Goal: Task Accomplishment & Management: Use online tool/utility

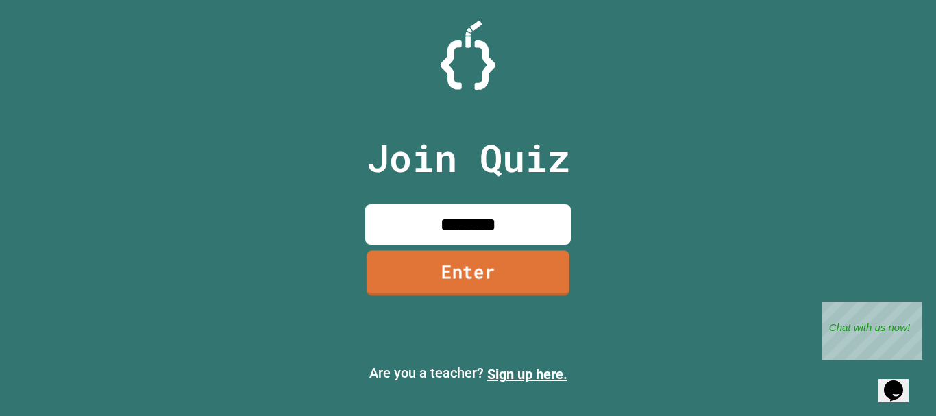
type input "********"
click at [506, 271] on link "Enter" at bounding box center [468, 272] width 203 height 45
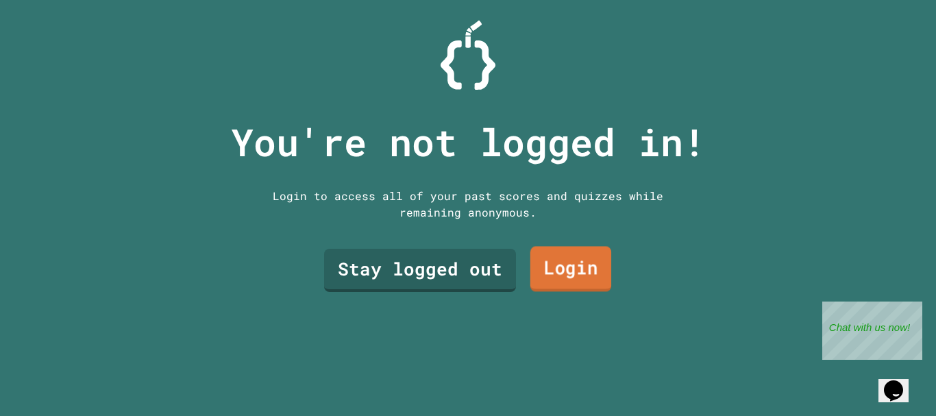
click at [559, 277] on link "Login" at bounding box center [570, 269] width 81 height 45
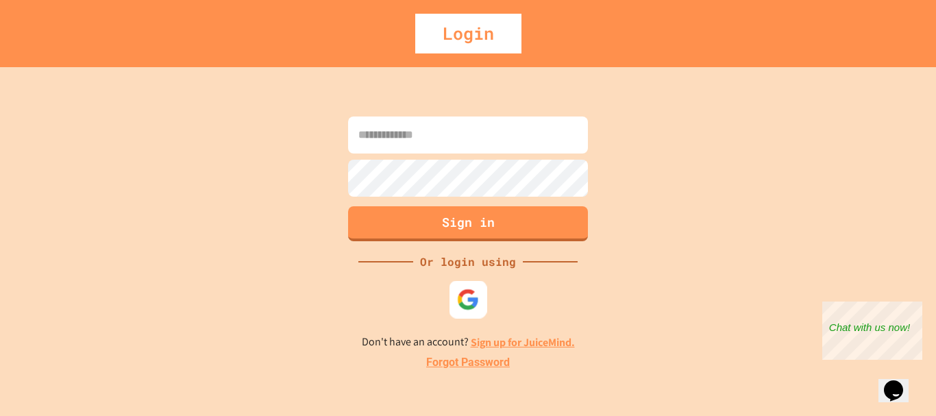
click at [469, 285] on div at bounding box center [468, 299] width 38 height 38
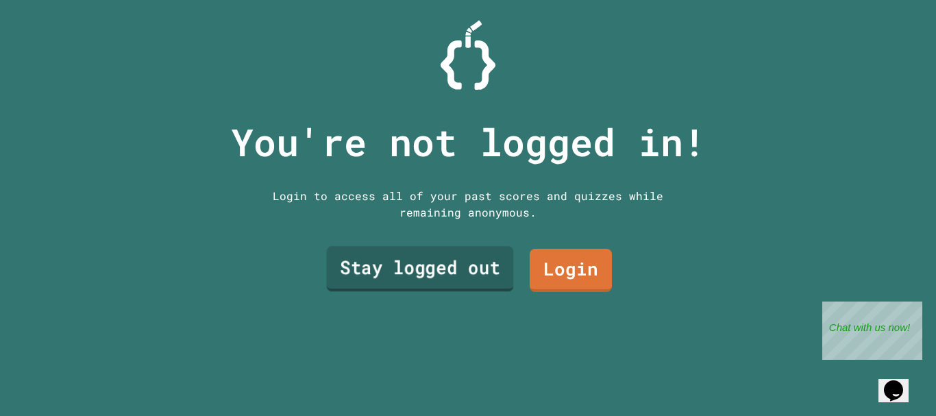
click at [451, 261] on link "Stay logged out" at bounding box center [420, 268] width 187 height 45
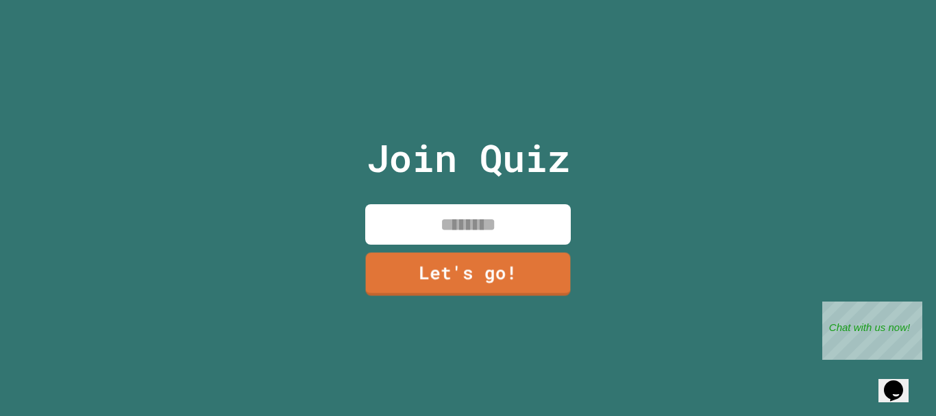
click at [463, 222] on input at bounding box center [468, 224] width 206 height 40
type input "******"
click at [463, 266] on link "Let's go!" at bounding box center [469, 274] width 208 height 44
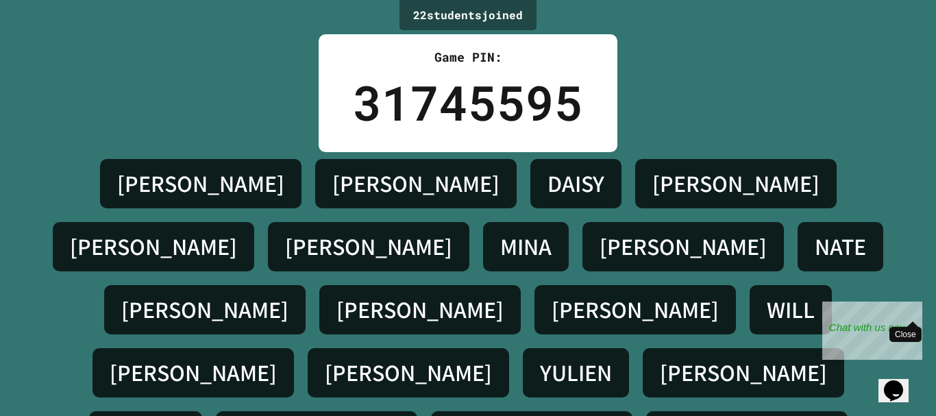
click at [909, 316] on span "Close" at bounding box center [912, 321] width 11 height 11
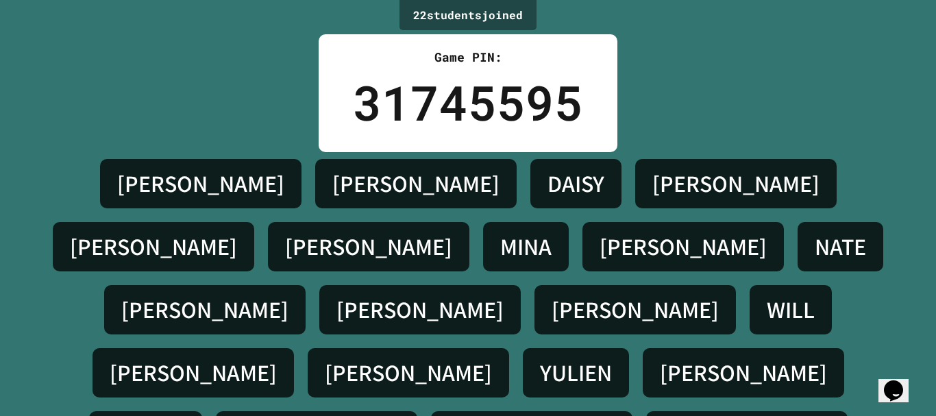
click at [891, 381] on icon "Chat widget" at bounding box center [893, 390] width 19 height 21
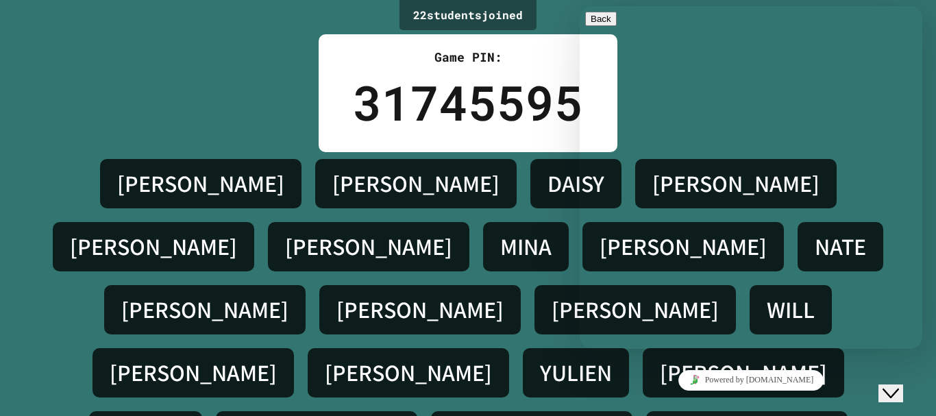
click at [899, 385] on icon "Close Chat This icon closes the chat window." at bounding box center [891, 393] width 16 height 16
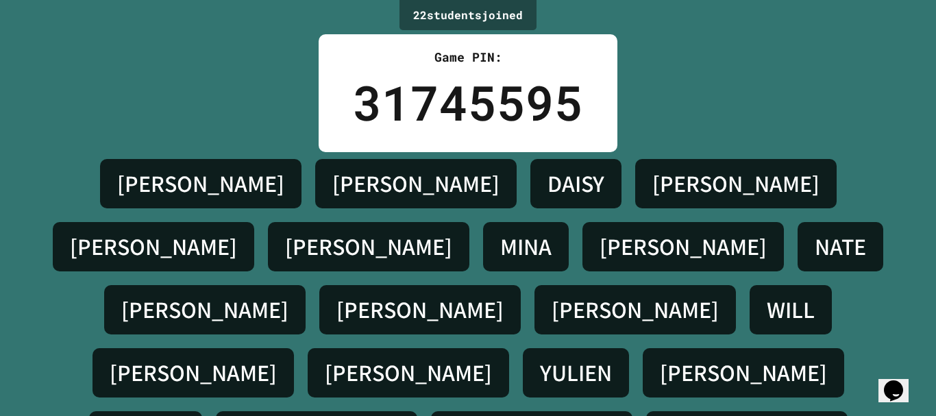
click at [902, 390] on icon "Chat widget" at bounding box center [893, 390] width 19 height 21
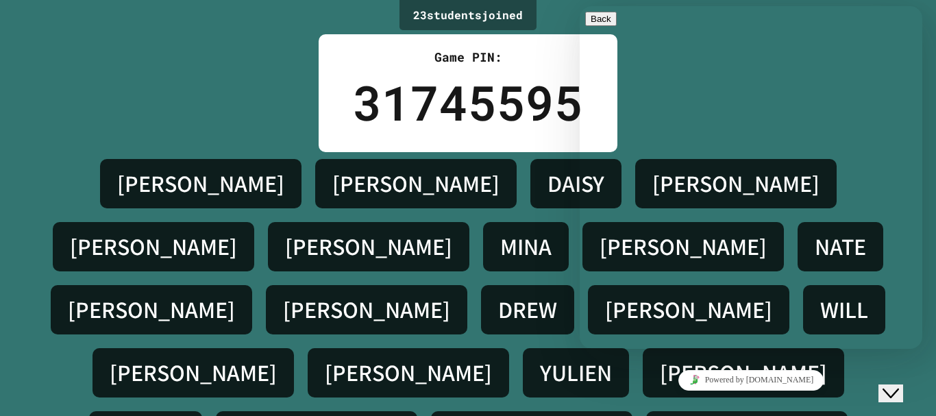
click at [296, 113] on div "23 student s joined Game PIN: 31745595 [PERSON_NAME] [PERSON_NAME] [PERSON_NAME…" at bounding box center [468, 208] width 936 height 416
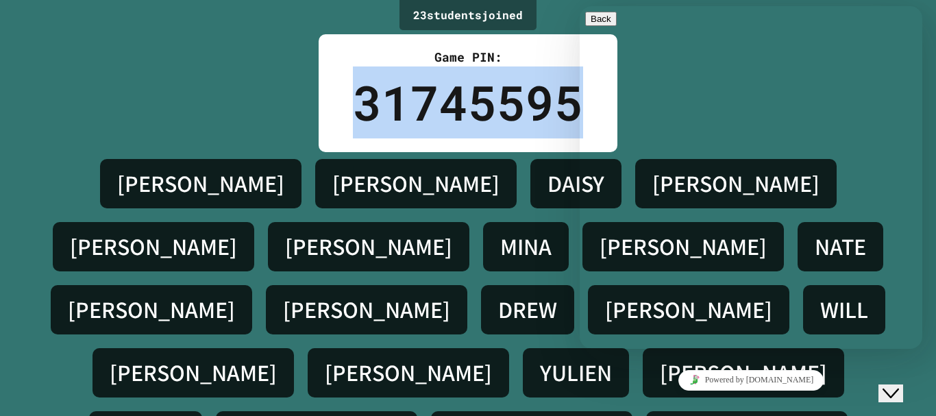
click at [296, 113] on div "23 student s joined Game PIN: 31745595 [PERSON_NAME] [PERSON_NAME] [PERSON_NAME…" at bounding box center [468, 208] width 936 height 416
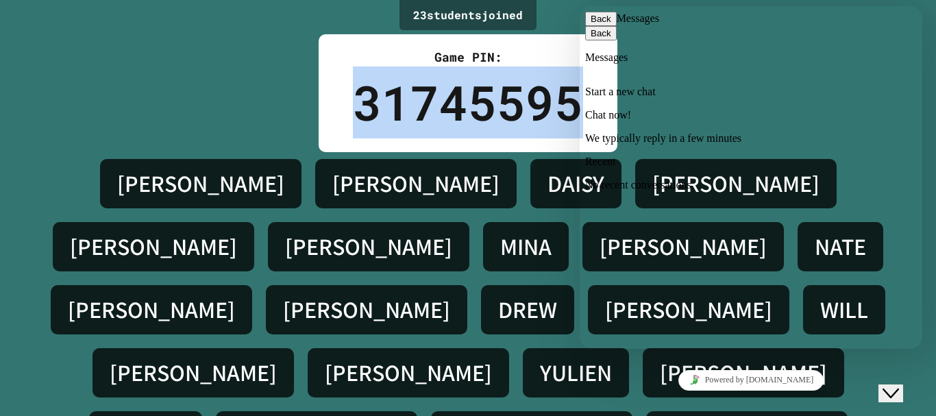
click at [273, 106] on div "23 student s joined Game PIN: 31745595 [PERSON_NAME] [PERSON_NAME] [PERSON_NAME…" at bounding box center [468, 208] width 936 height 416
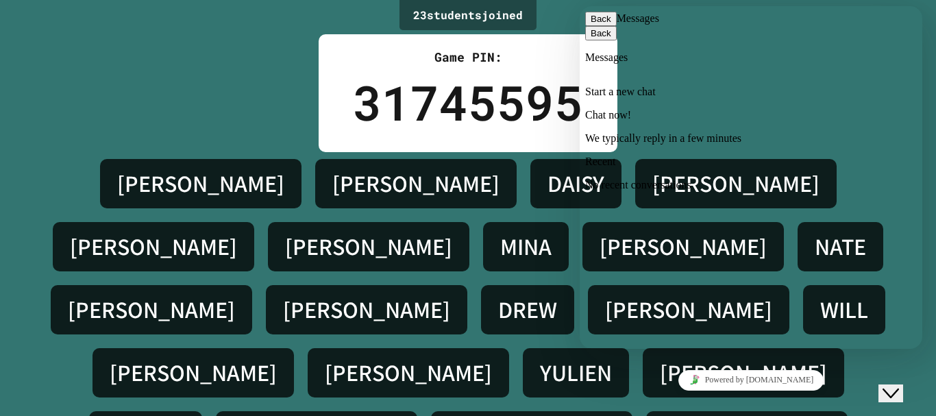
click at [899, 385] on icon "Close Chat This icon closes the chat window." at bounding box center [891, 393] width 16 height 16
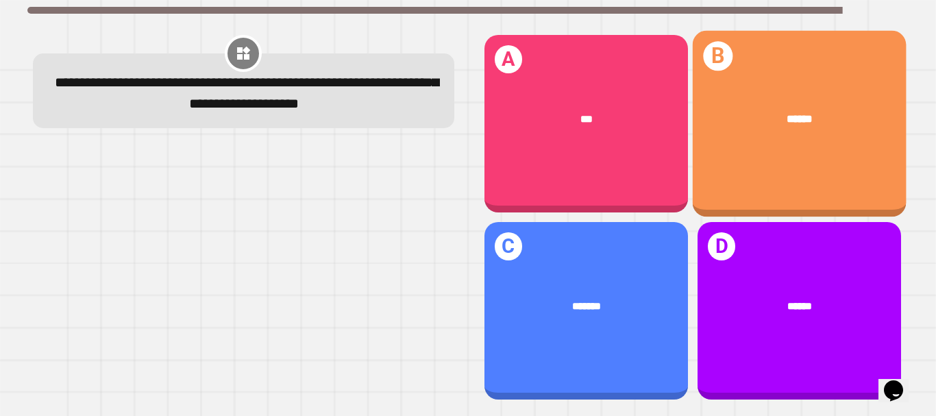
click at [800, 142] on div "******" at bounding box center [799, 120] width 214 height 61
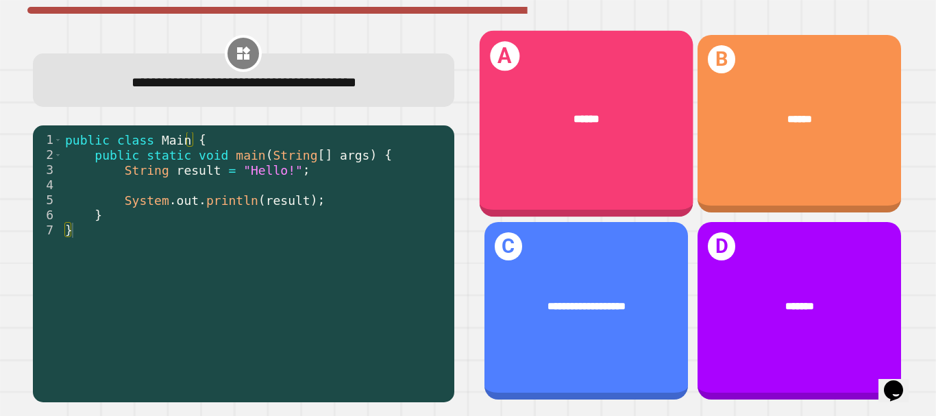
click at [624, 156] on div "A ******" at bounding box center [586, 123] width 214 height 186
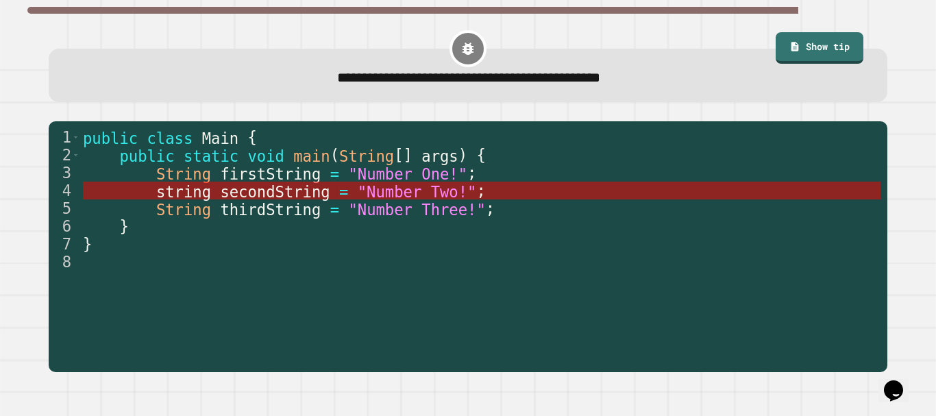
click at [303, 188] on span "secondString" at bounding box center [275, 191] width 110 height 18
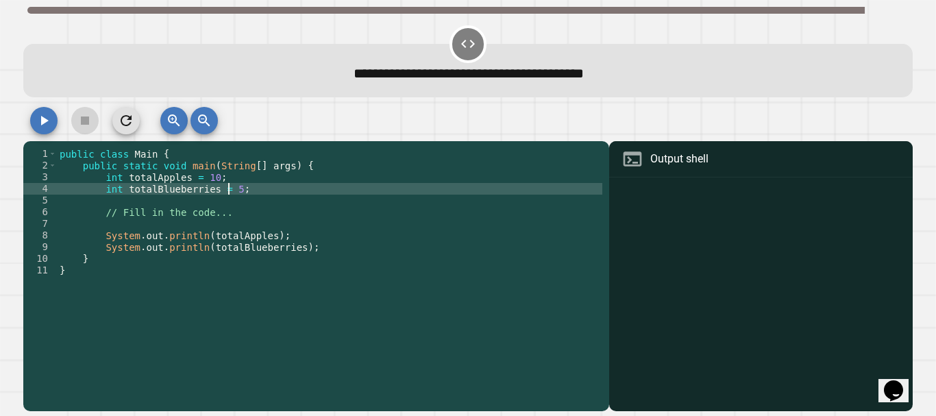
click at [231, 190] on div "public class Main { public static void main ( String [ ] args ) { int totalAppl…" at bounding box center [329, 270] width 545 height 245
click at [689, 163] on div "Output shell" at bounding box center [679, 159] width 58 height 16
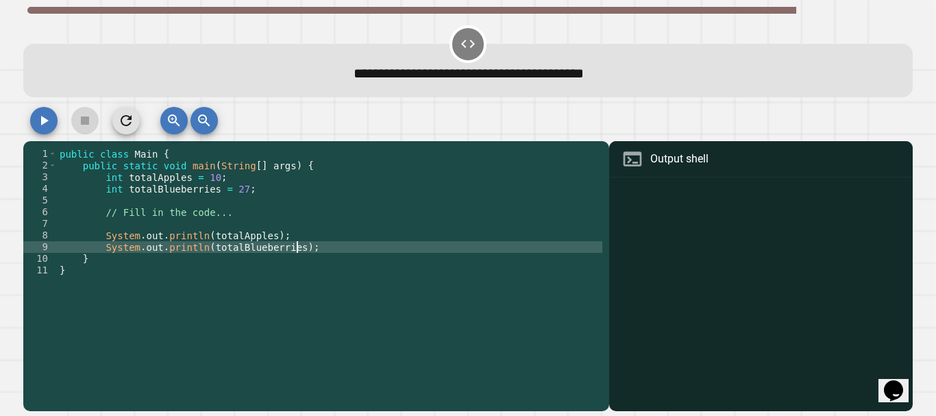
click at [341, 246] on div "public class Main { public static void main ( String [ ] args ) { int totalAppl…" at bounding box center [329, 270] width 545 height 245
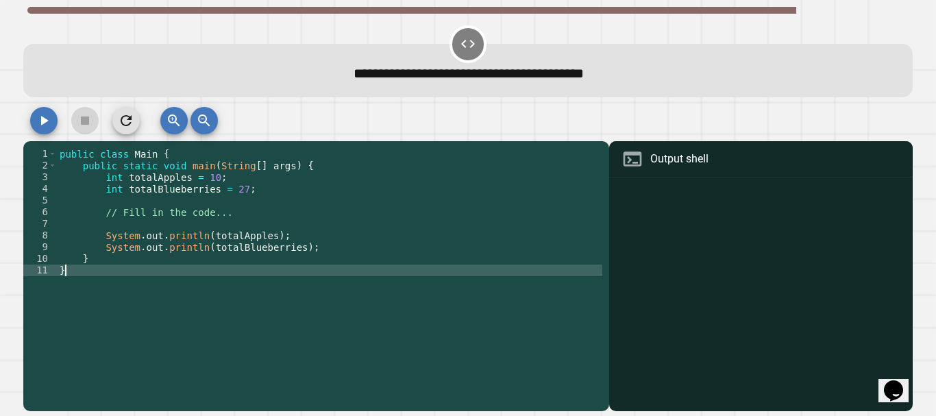
click at [297, 275] on div "public class Main { public static void main ( String [ ] args ) { int totalAppl…" at bounding box center [329, 270] width 545 height 245
type textarea "*"
click at [46, 120] on icon "button" at bounding box center [44, 120] width 16 height 16
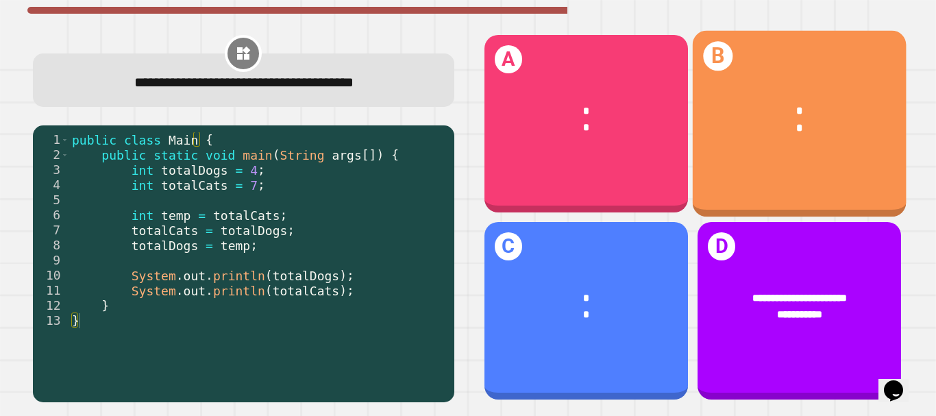
click at [733, 156] on div "B * *" at bounding box center [799, 123] width 214 height 186
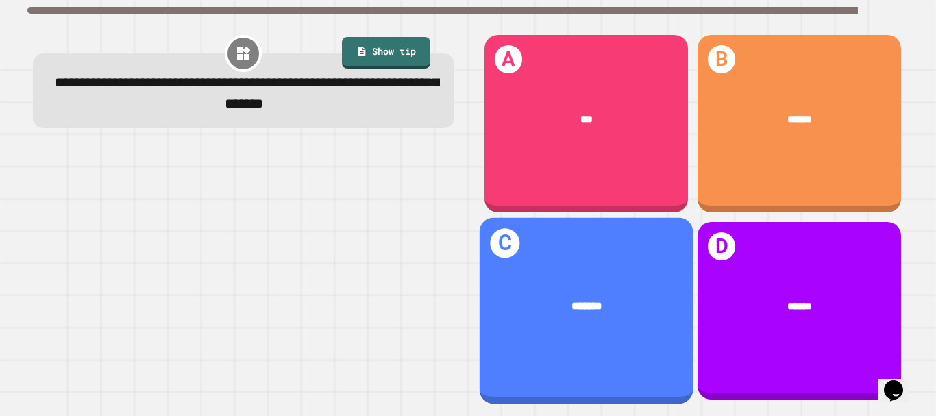
click at [571, 279] on div "*******" at bounding box center [586, 307] width 214 height 61
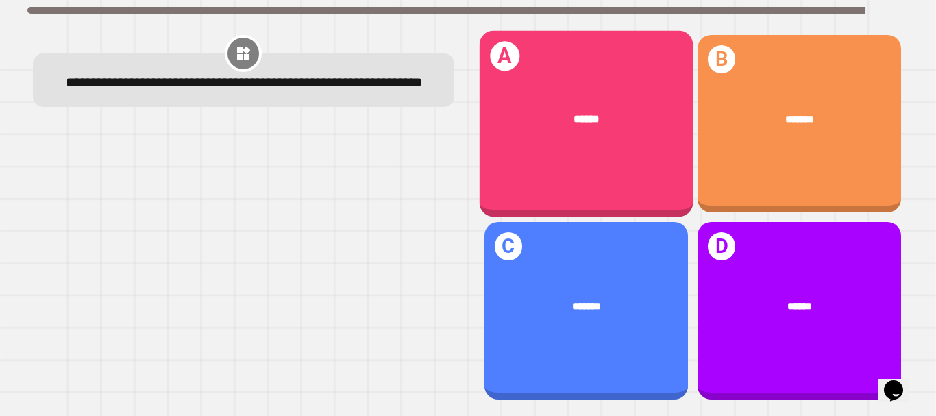
click at [585, 181] on div "A ******" at bounding box center [586, 123] width 214 height 186
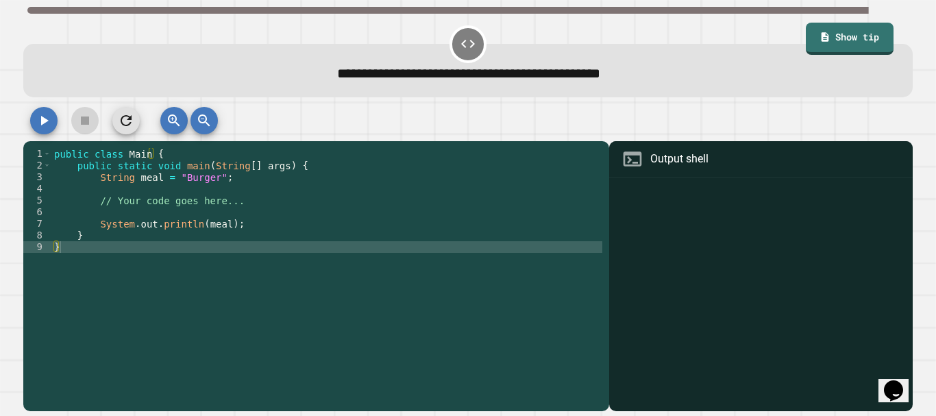
click at [192, 181] on div "public class Main { public static void main ( String [ ] args ) { String meal =…" at bounding box center [326, 270] width 551 height 245
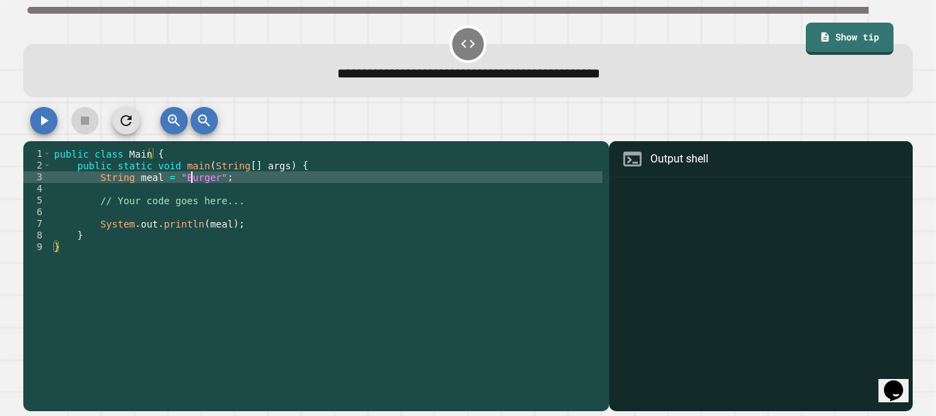
click at [192, 181] on div "public class Main { public static void main ( String [ ] args ) { String meal =…" at bounding box center [326, 270] width 551 height 245
click at [180, 182] on div "public class Main { public static void main ( String [ ] args ) { String meal =…" at bounding box center [326, 270] width 551 height 245
type textarea "**********"
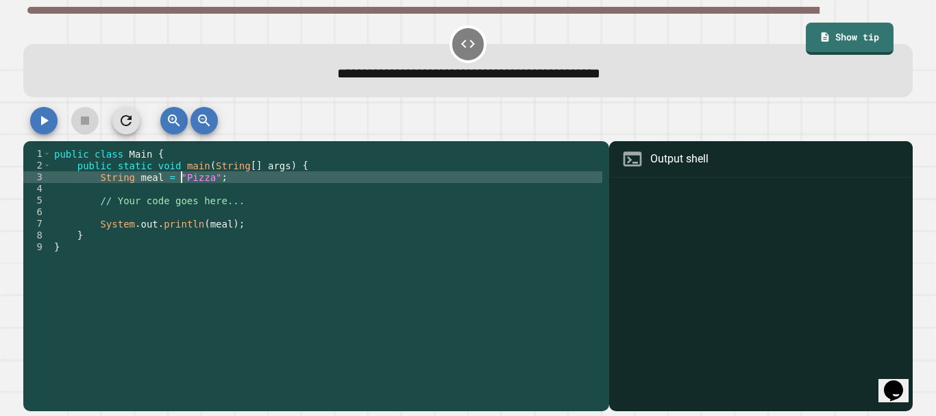
click at [46, 122] on icon "button" at bounding box center [45, 121] width 8 height 10
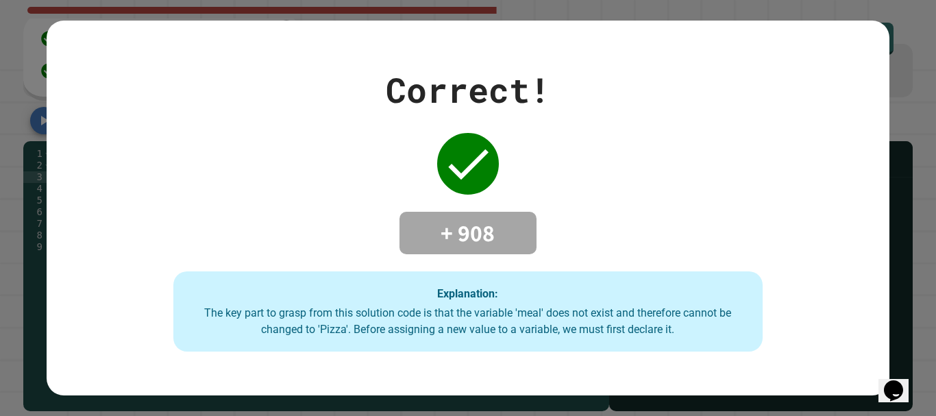
click at [461, 345] on div "Explanation: The key part to grasp from this solution code is that the variable…" at bounding box center [468, 311] width 590 height 81
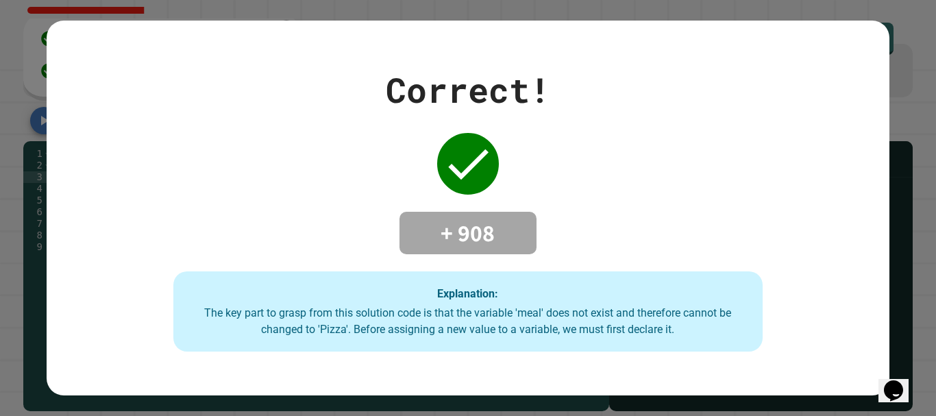
click at [449, 351] on div "Correct! + 908 Explanation: The key part to grasp from this solution code is th…" at bounding box center [468, 208] width 842 height 374
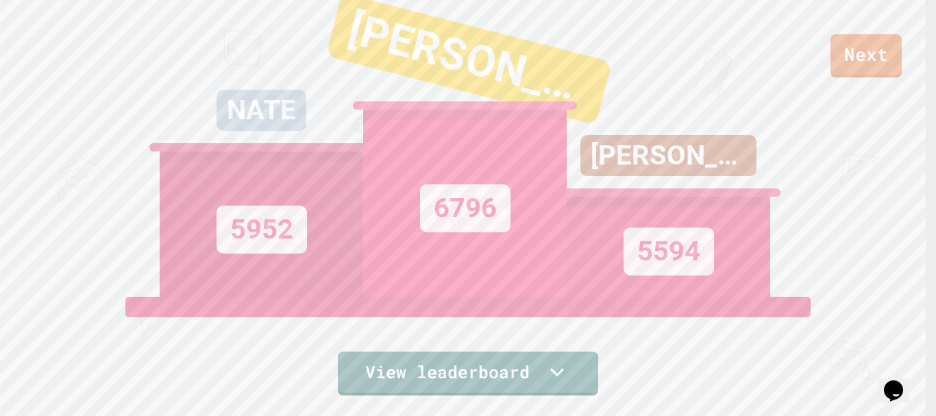
click at [826, 51] on div "Next" at bounding box center [468, 38] width 936 height 77
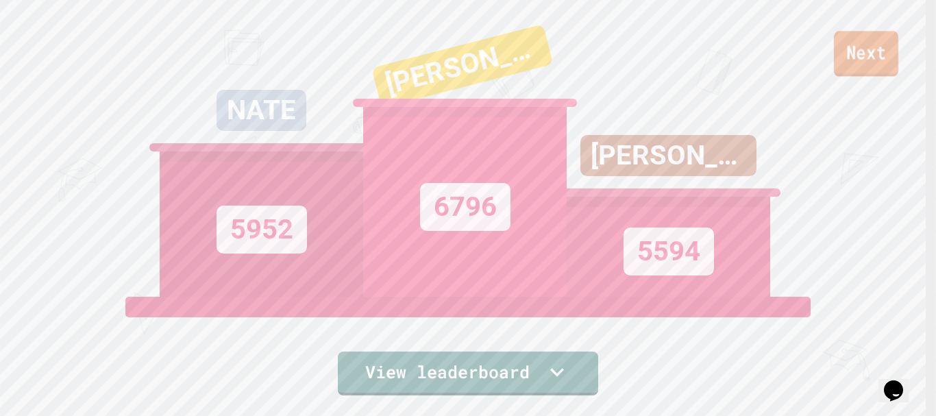
click at [843, 53] on link "Next" at bounding box center [866, 53] width 64 height 45
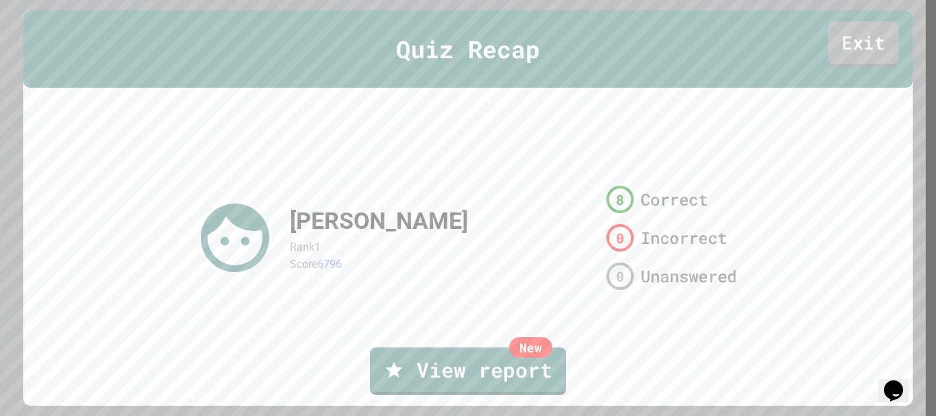
click at [852, 46] on link "Exit" at bounding box center [863, 44] width 71 height 45
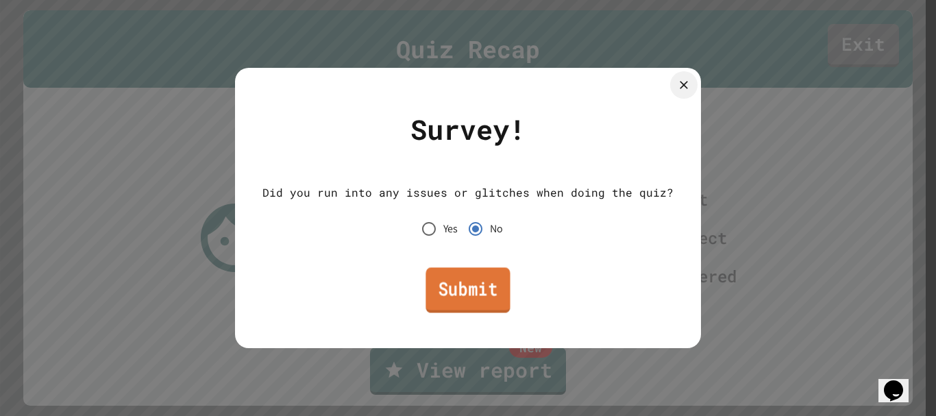
click at [454, 297] on link "Submit" at bounding box center [468, 289] width 84 height 45
